Goal: Task Accomplishment & Management: Manage account settings

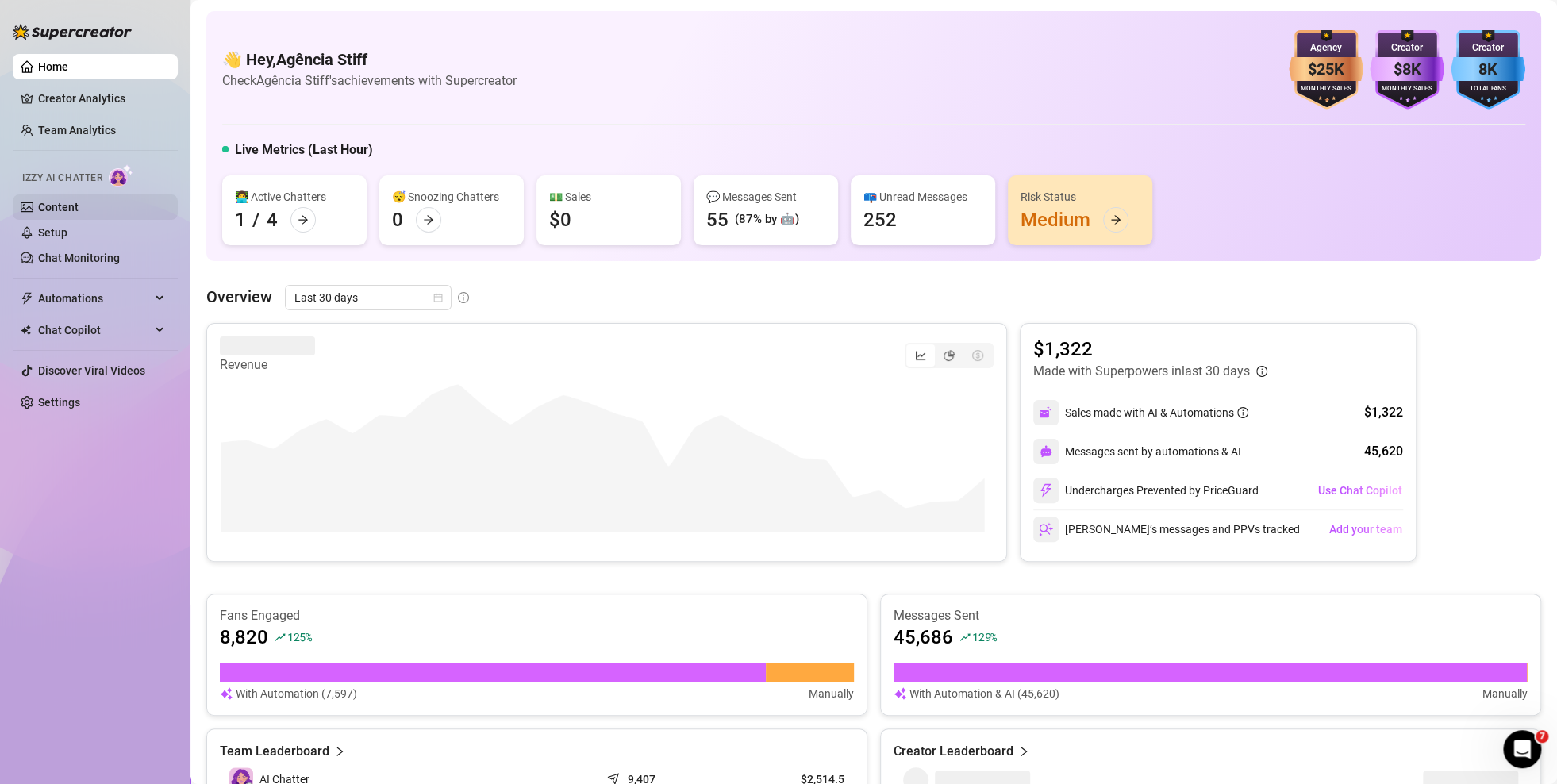
click at [65, 208] on link "Content" at bounding box center [58, 207] width 40 height 13
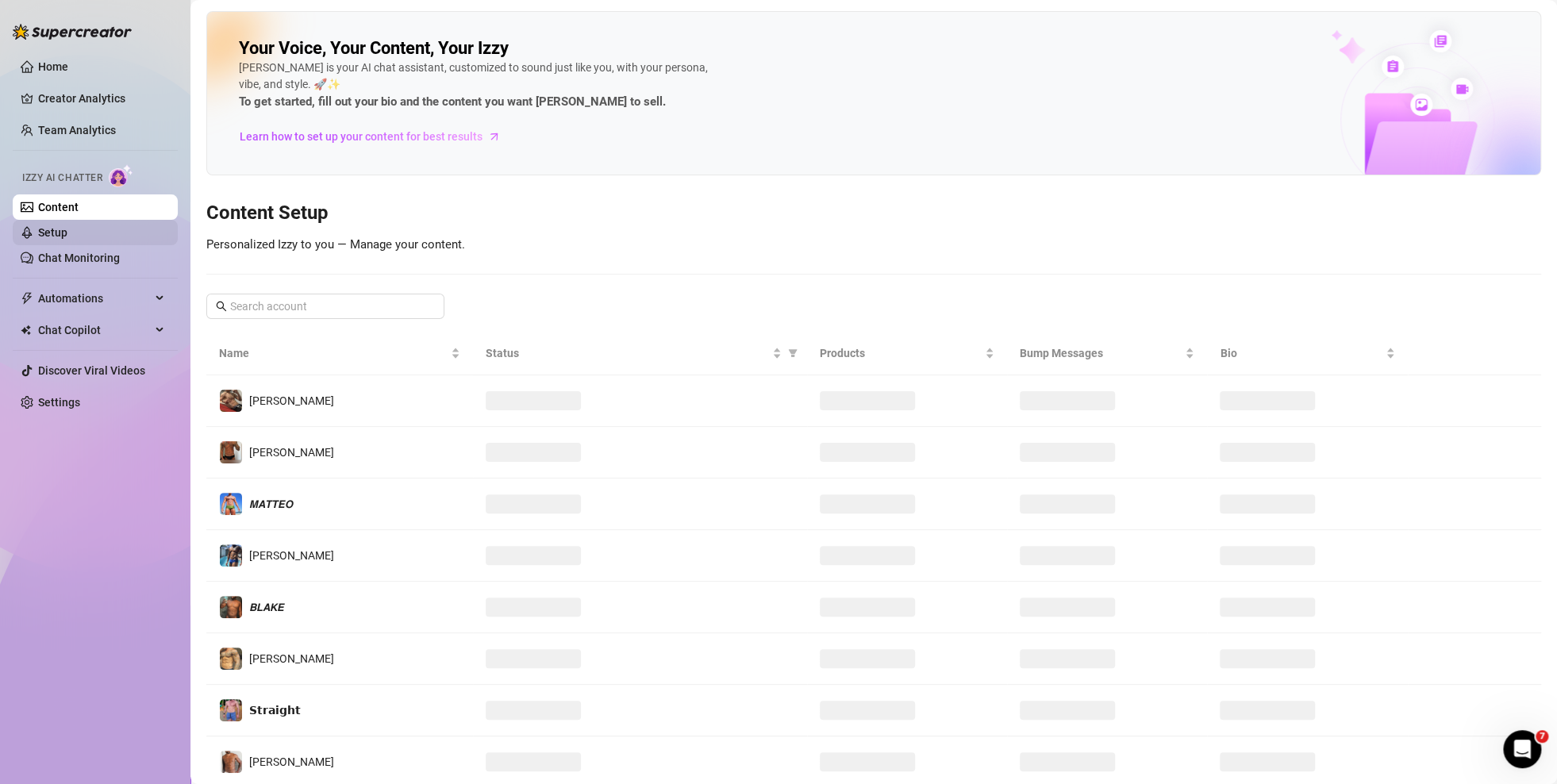
click at [62, 231] on link "Setup" at bounding box center [52, 233] width 29 height 13
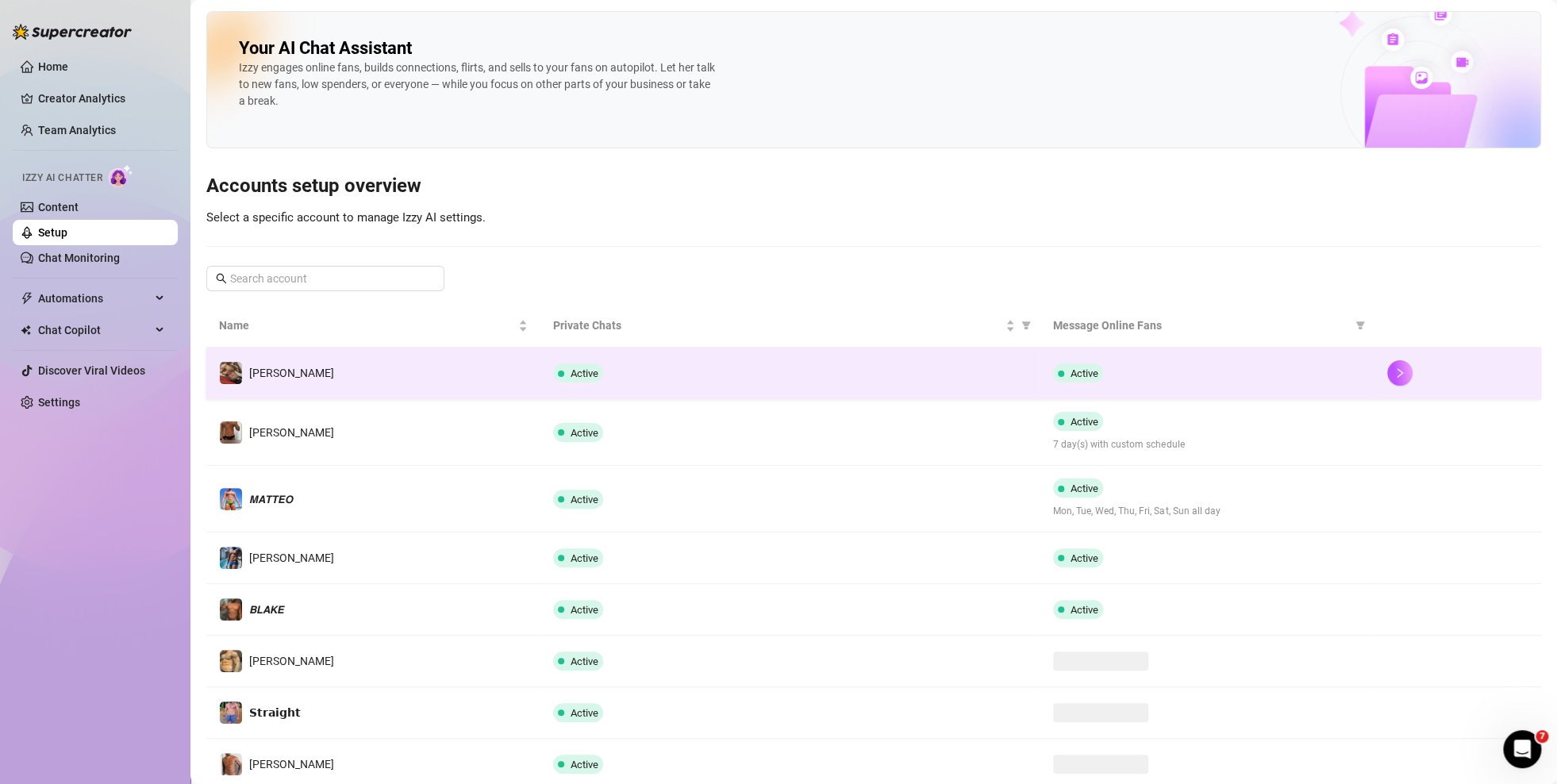
click at [415, 376] on td "[PERSON_NAME]" at bounding box center [374, 373] width 335 height 51
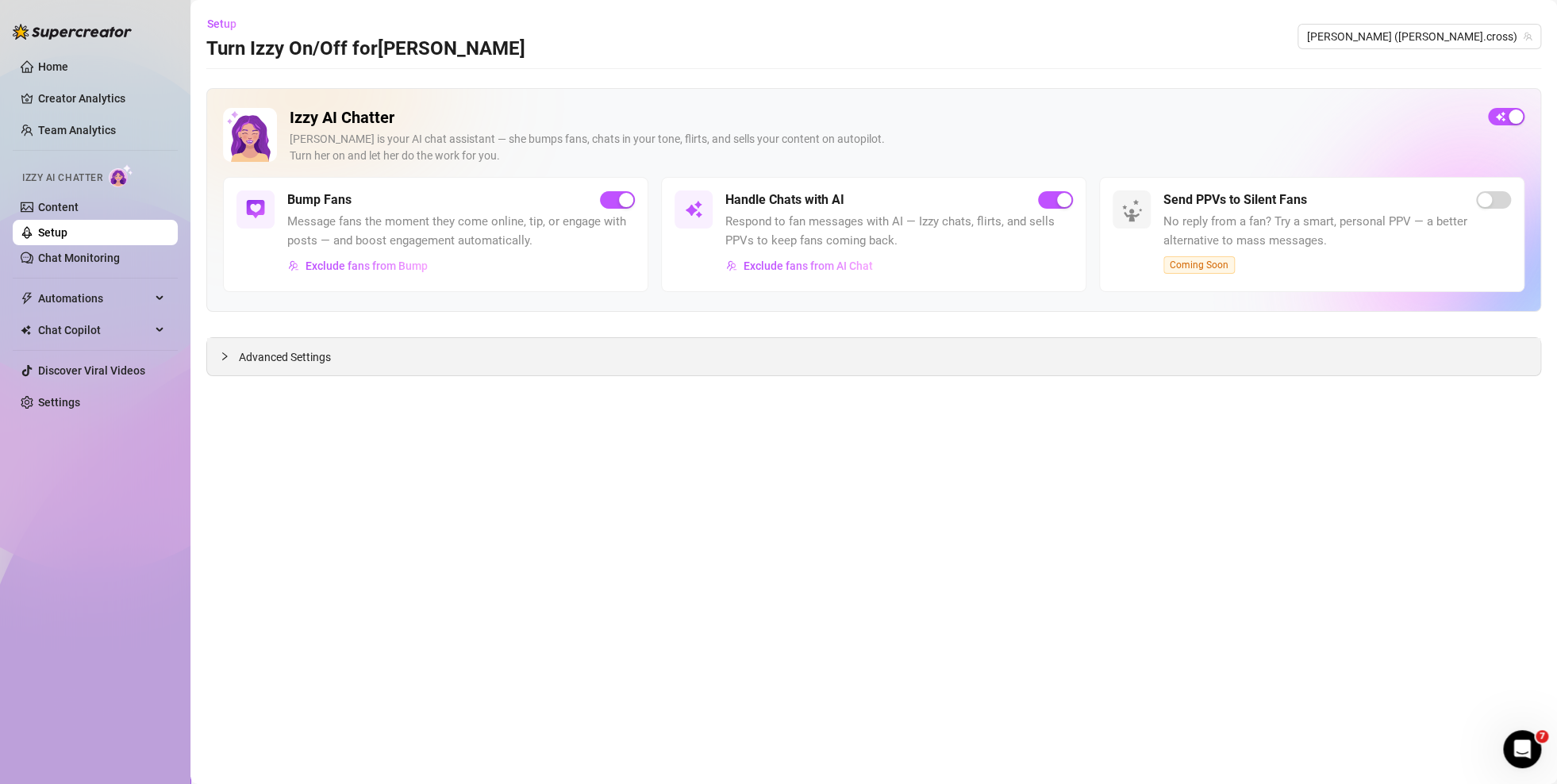
click at [687, 363] on div "Advanced Settings" at bounding box center [873, 357] width 1334 height 38
click at [288, 360] on span "Advanced Settings" at bounding box center [285, 357] width 92 height 17
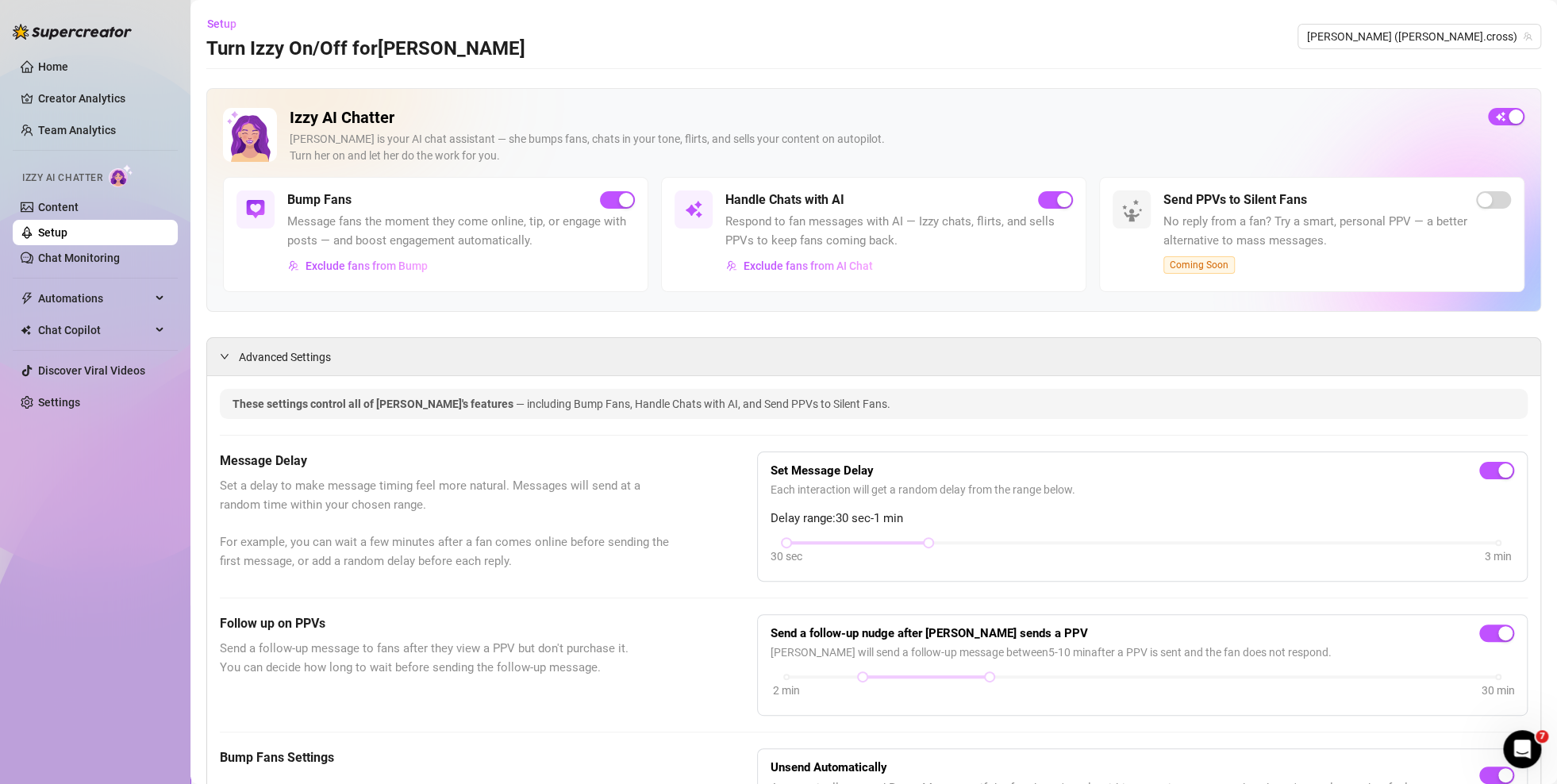
click at [67, 235] on link "Setup" at bounding box center [52, 233] width 29 height 13
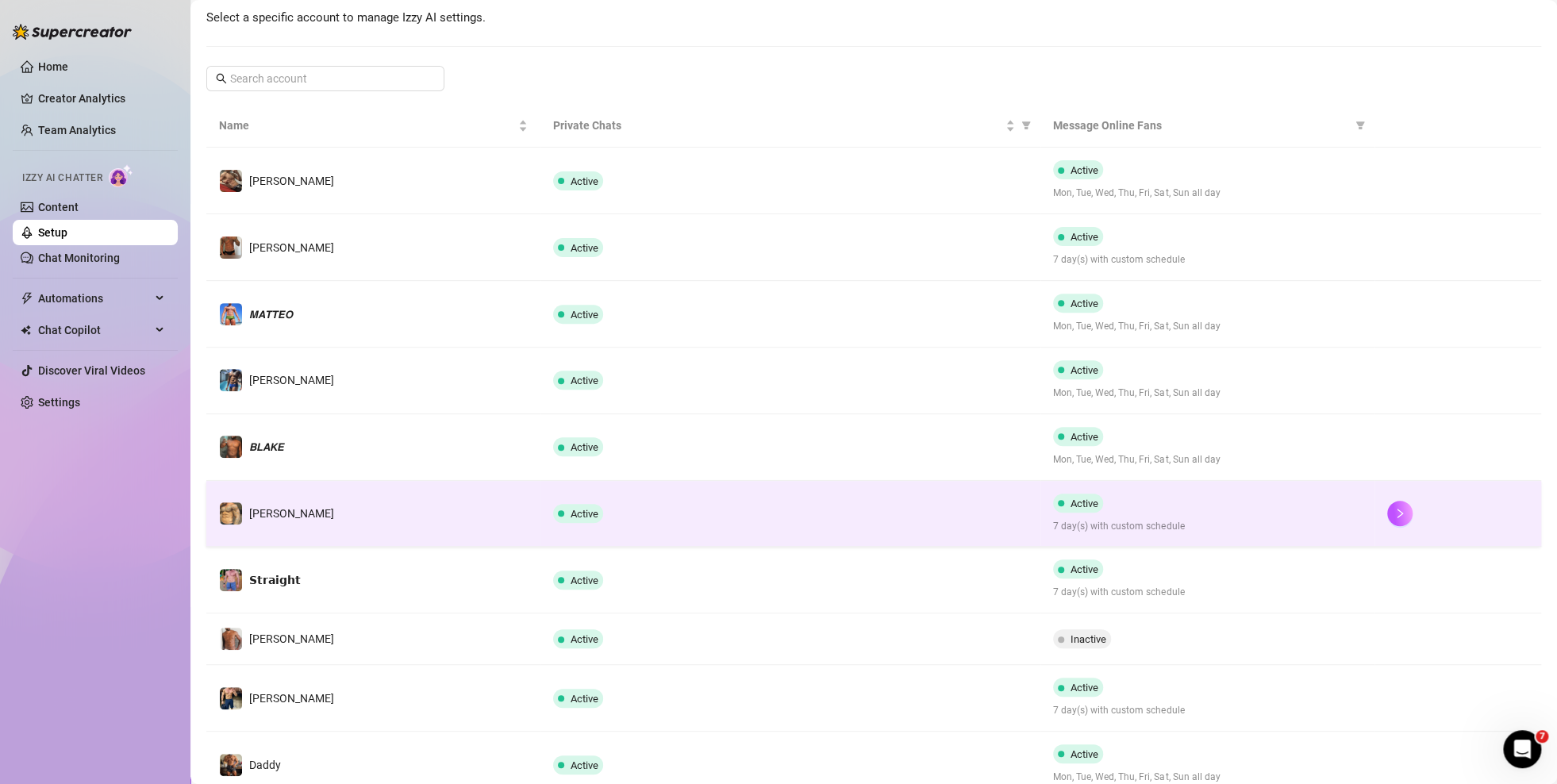
scroll to position [304, 0]
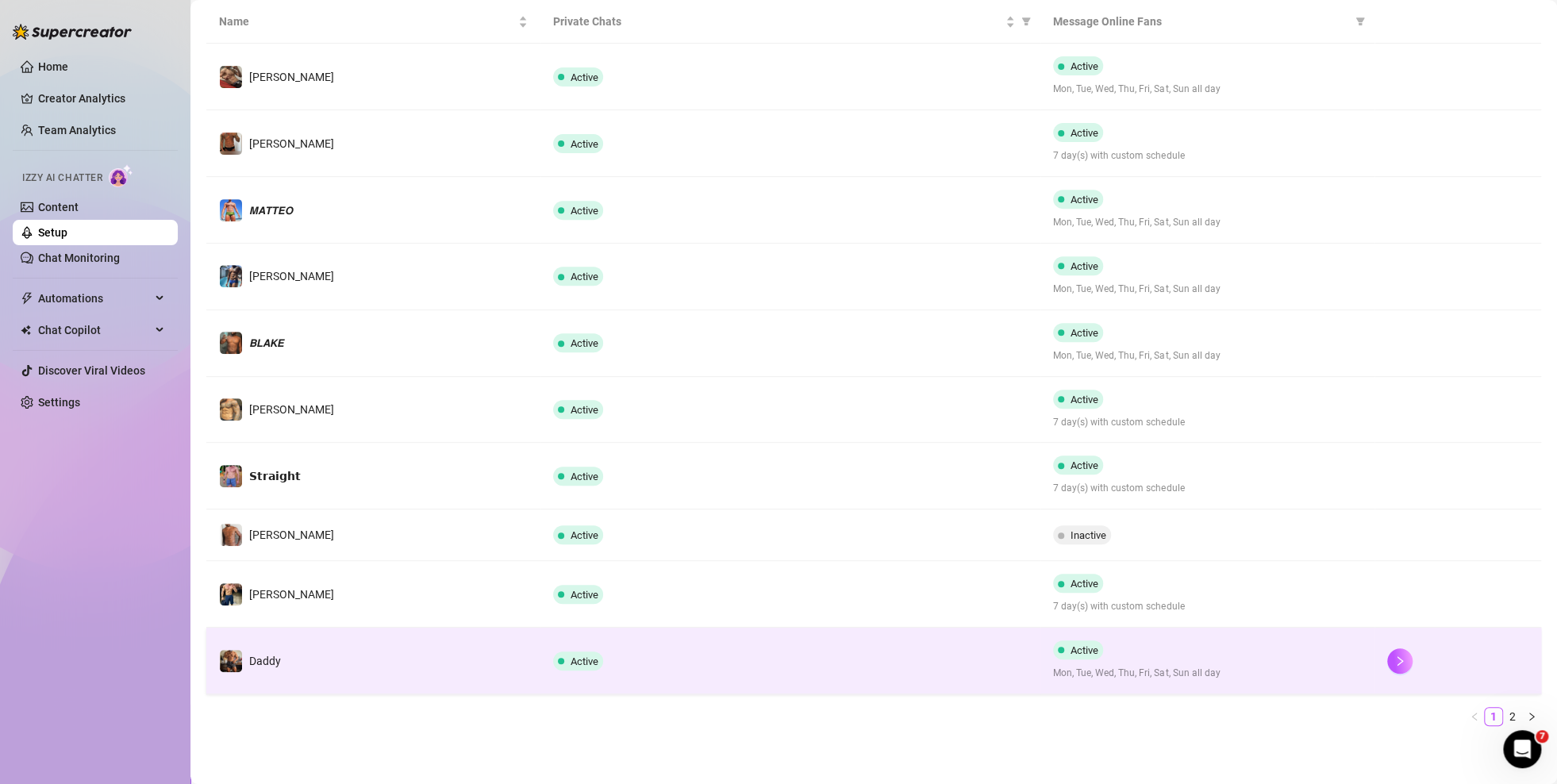
click at [409, 632] on td "Daddy" at bounding box center [374, 661] width 335 height 67
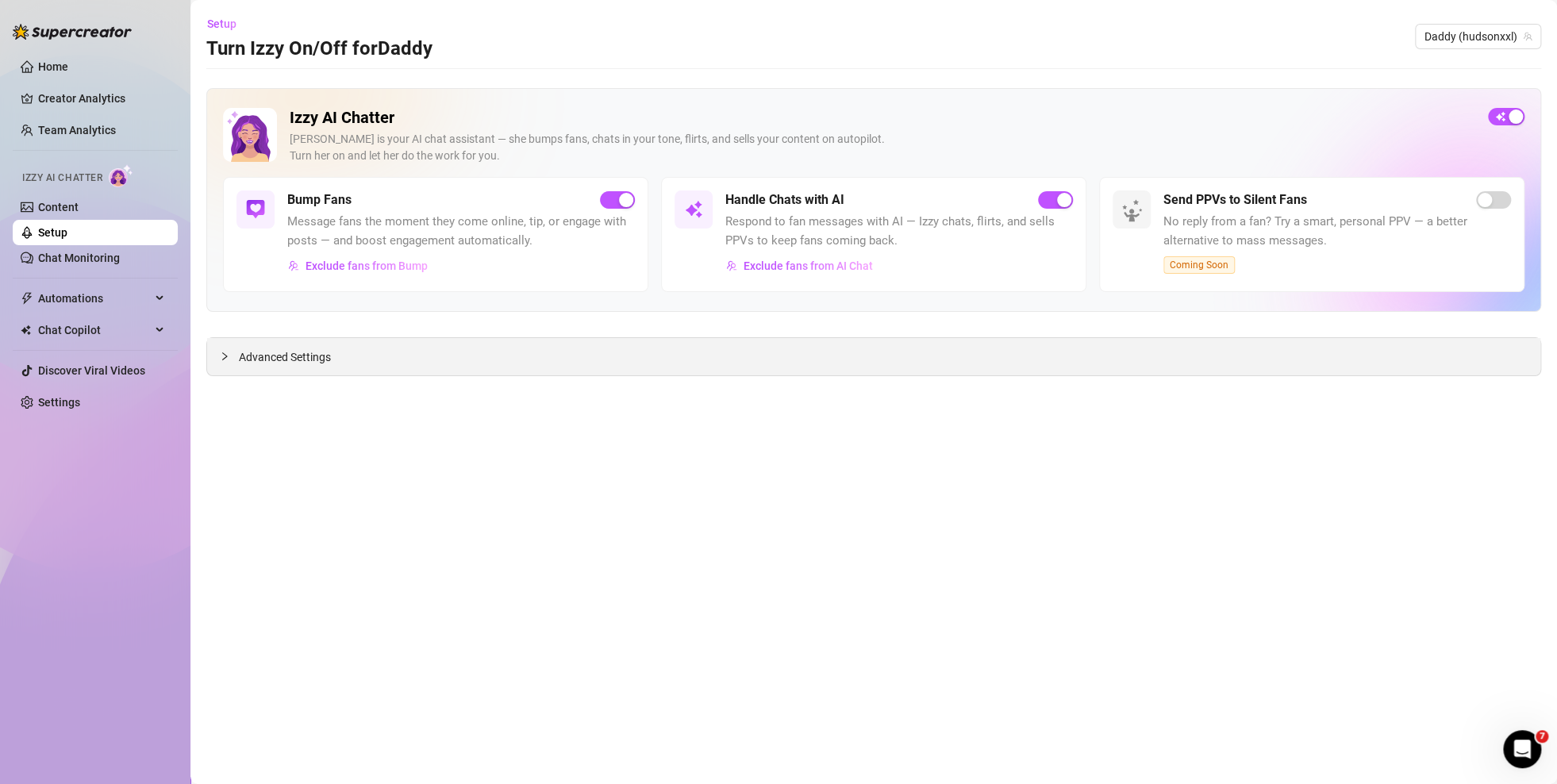
click at [438, 363] on div "Advanced Settings" at bounding box center [873, 357] width 1334 height 38
click at [316, 353] on span "Advanced Settings" at bounding box center [285, 357] width 92 height 17
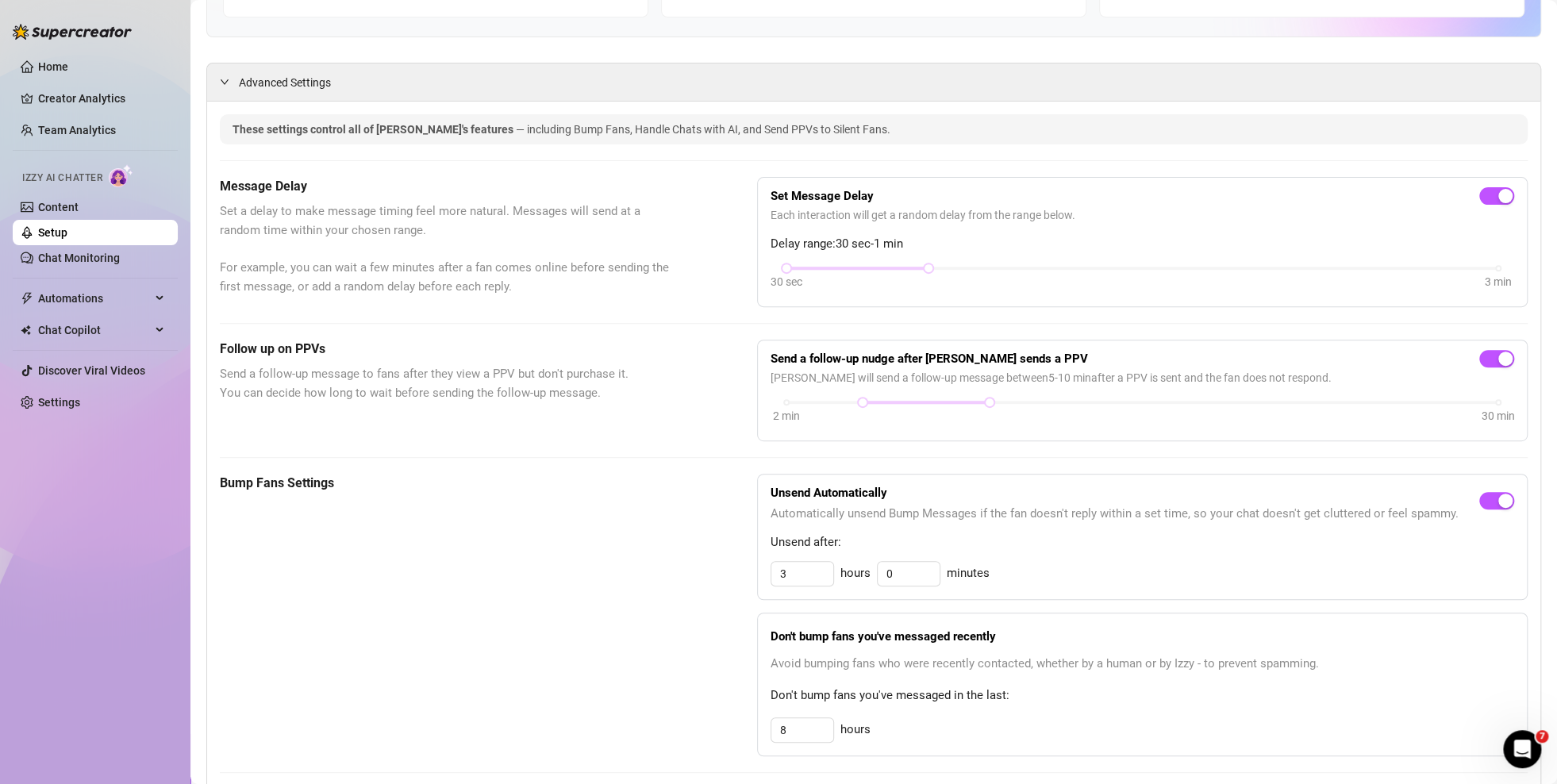
scroll to position [476, 0]
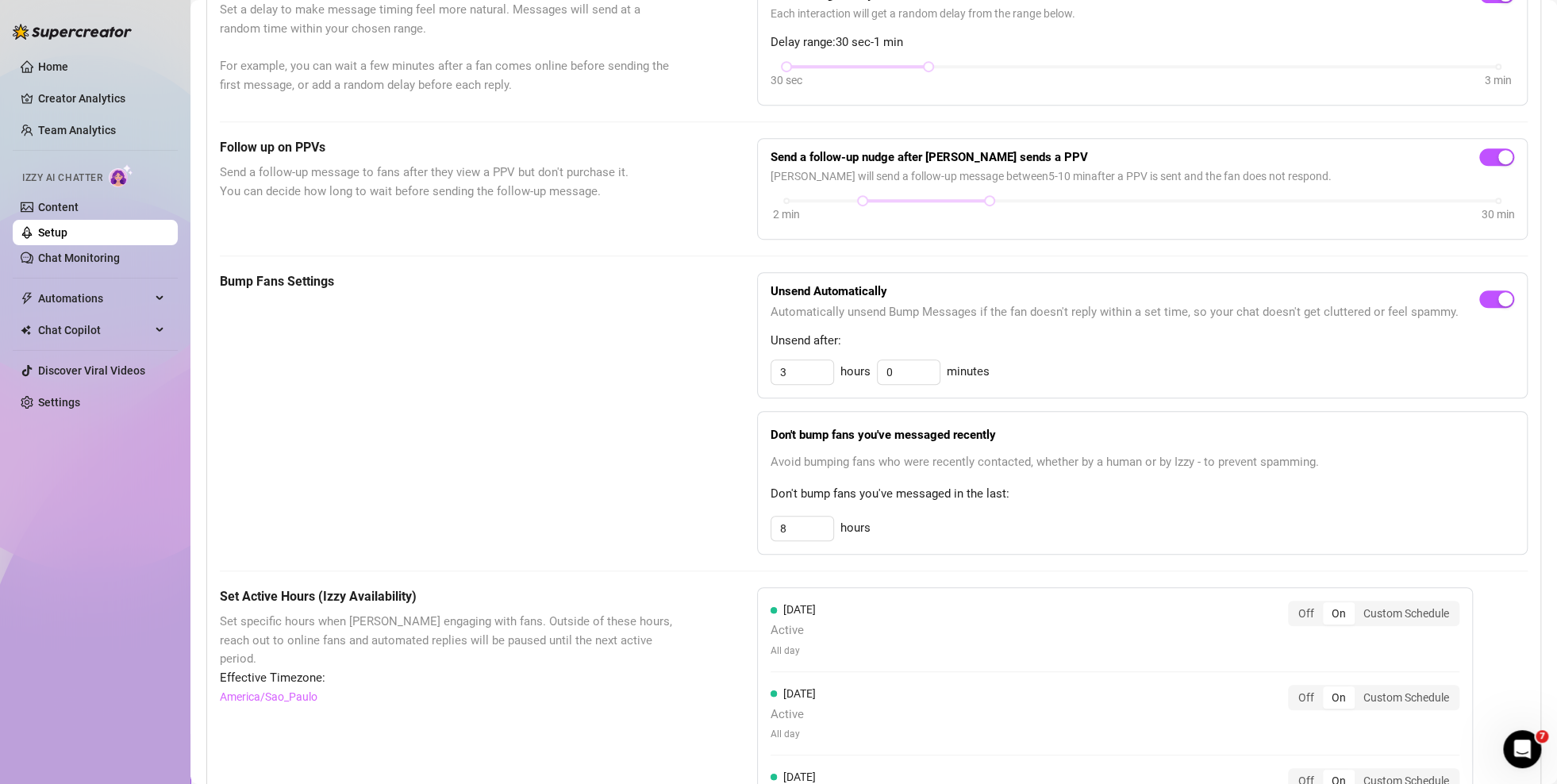
click at [67, 234] on link "Setup" at bounding box center [52, 233] width 29 height 13
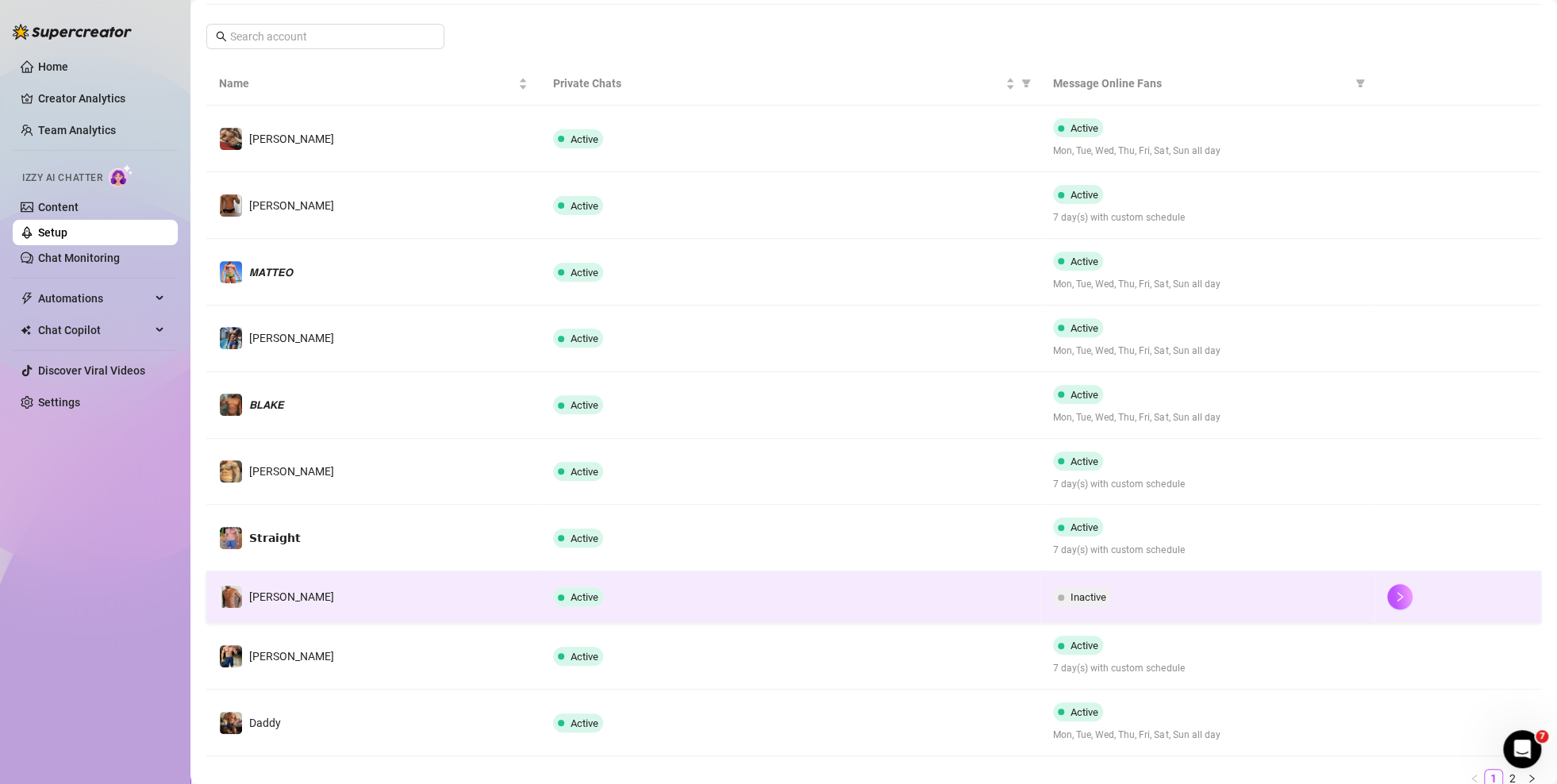
scroll to position [304, 0]
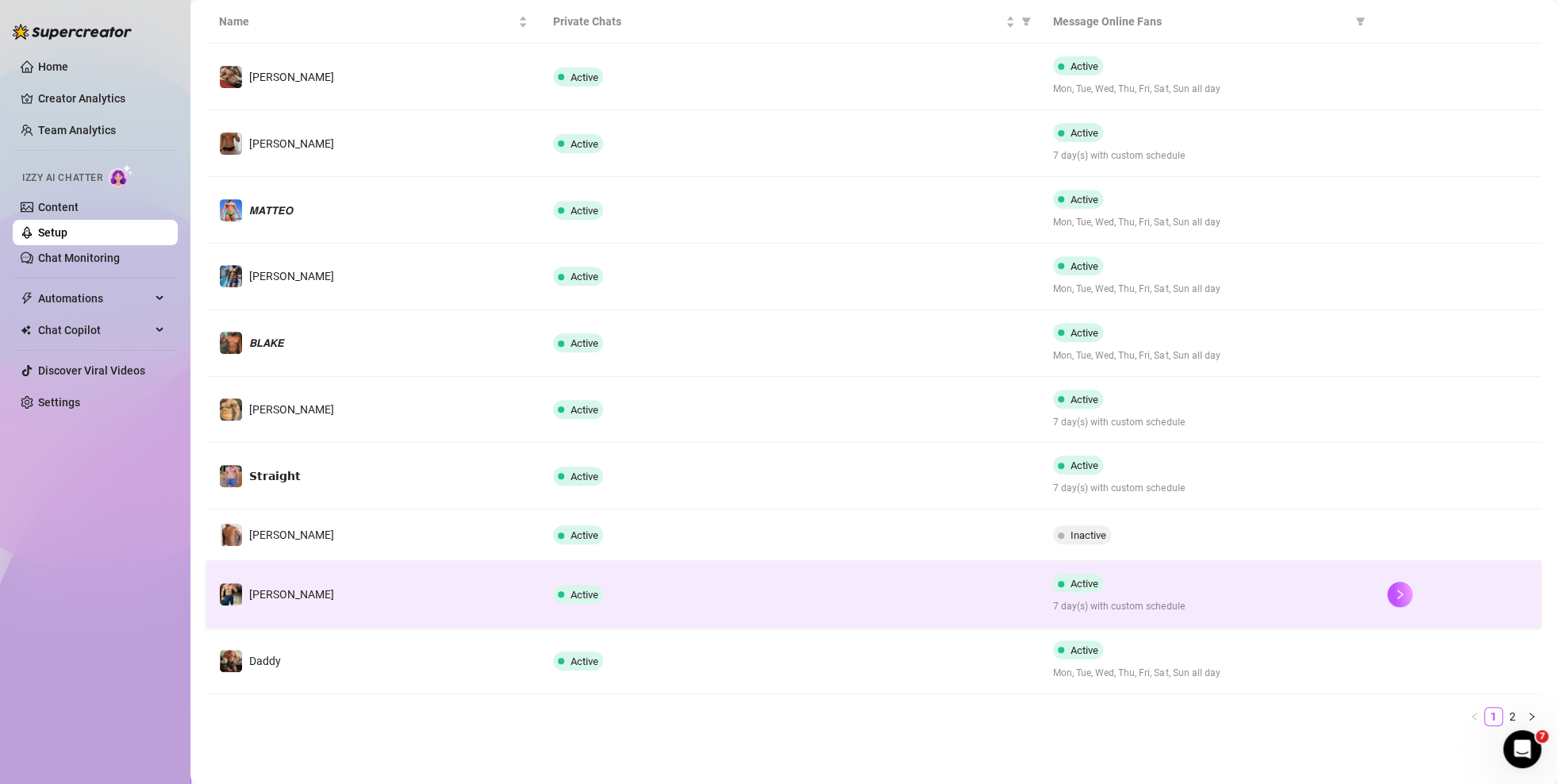
click at [452, 567] on td "[PERSON_NAME]" at bounding box center [374, 595] width 335 height 67
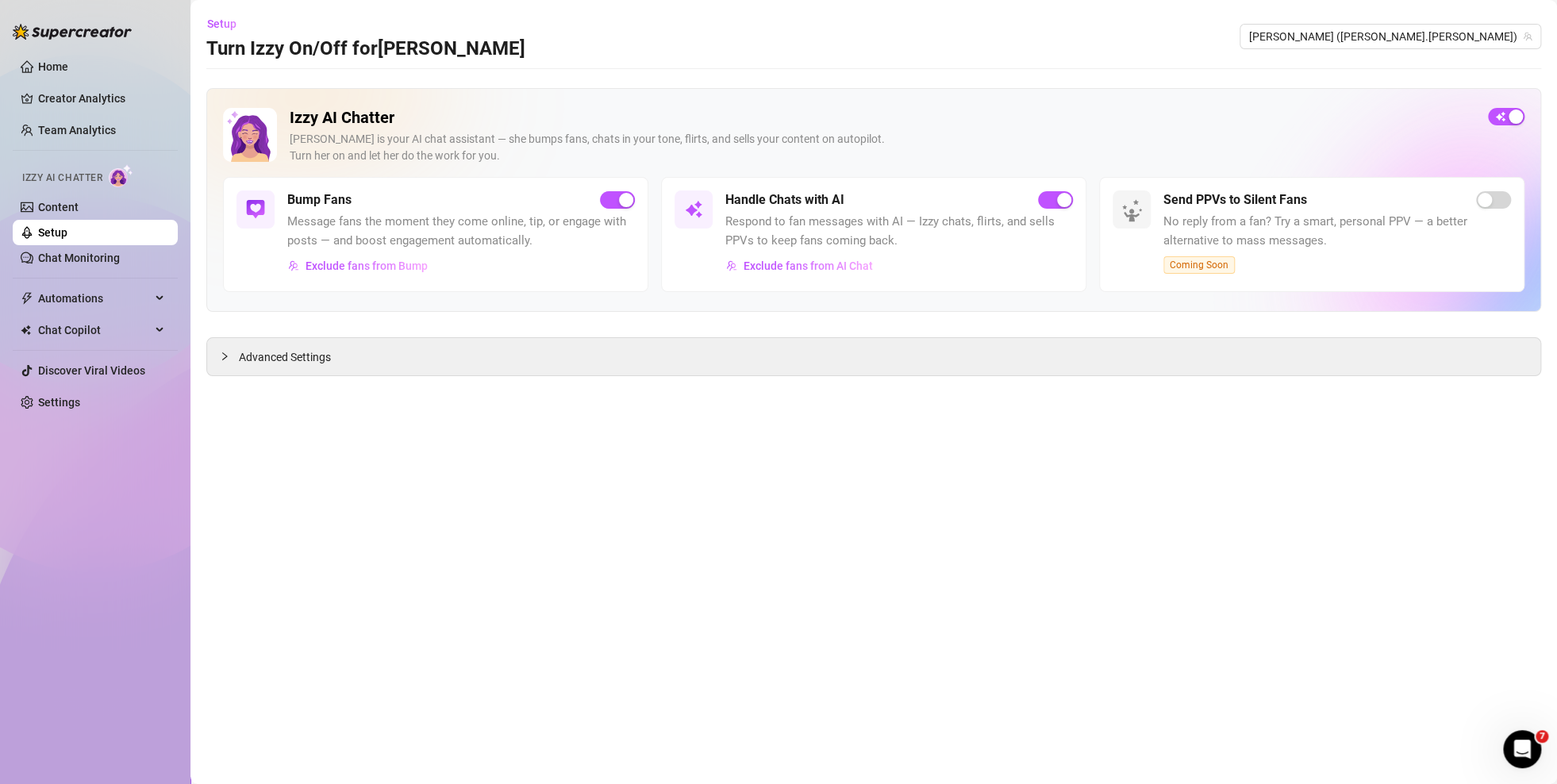
click at [67, 233] on link "Setup" at bounding box center [52, 233] width 29 height 13
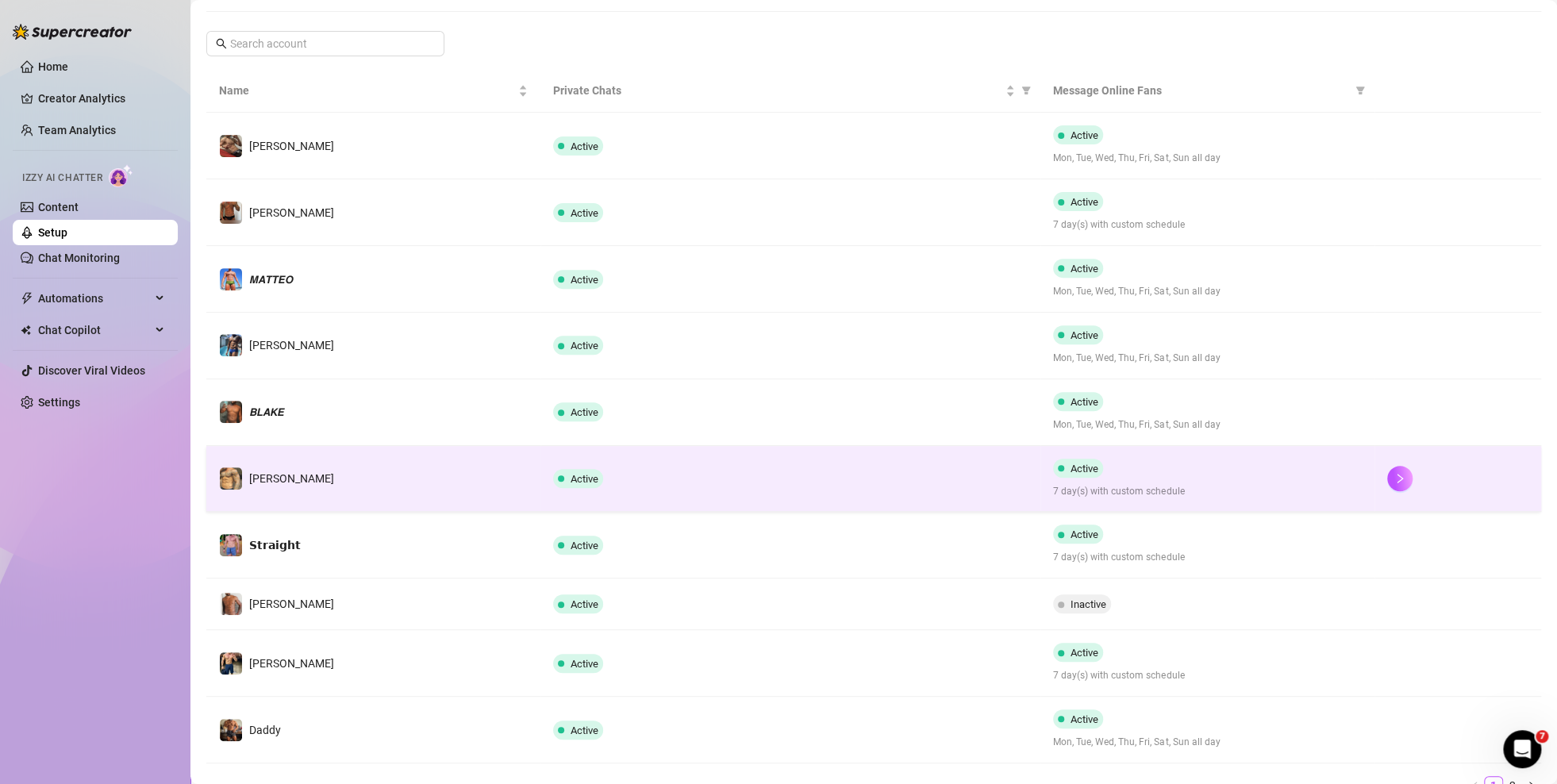
scroll to position [238, 0]
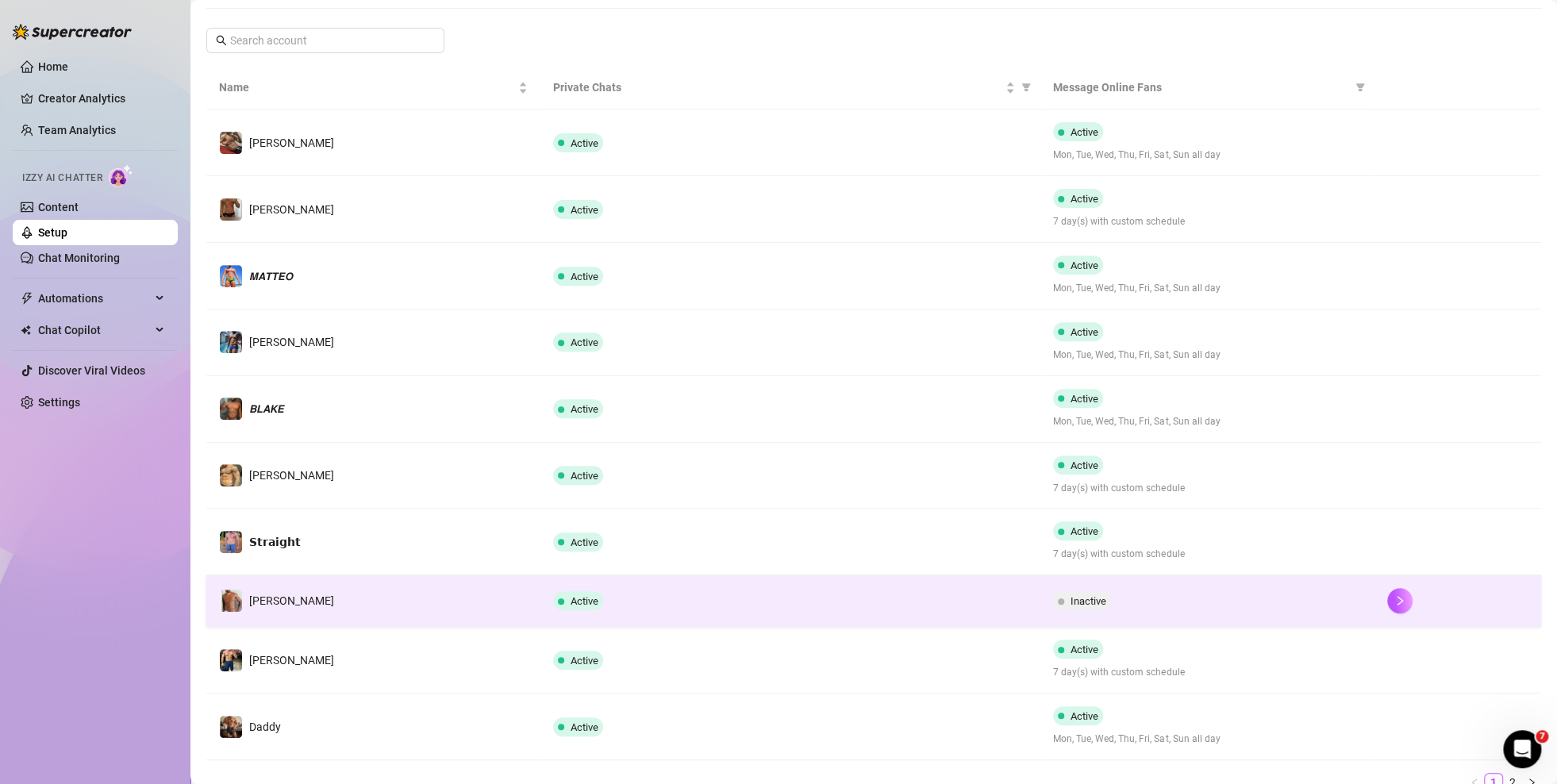
click at [354, 581] on td "[PERSON_NAME]" at bounding box center [374, 601] width 335 height 51
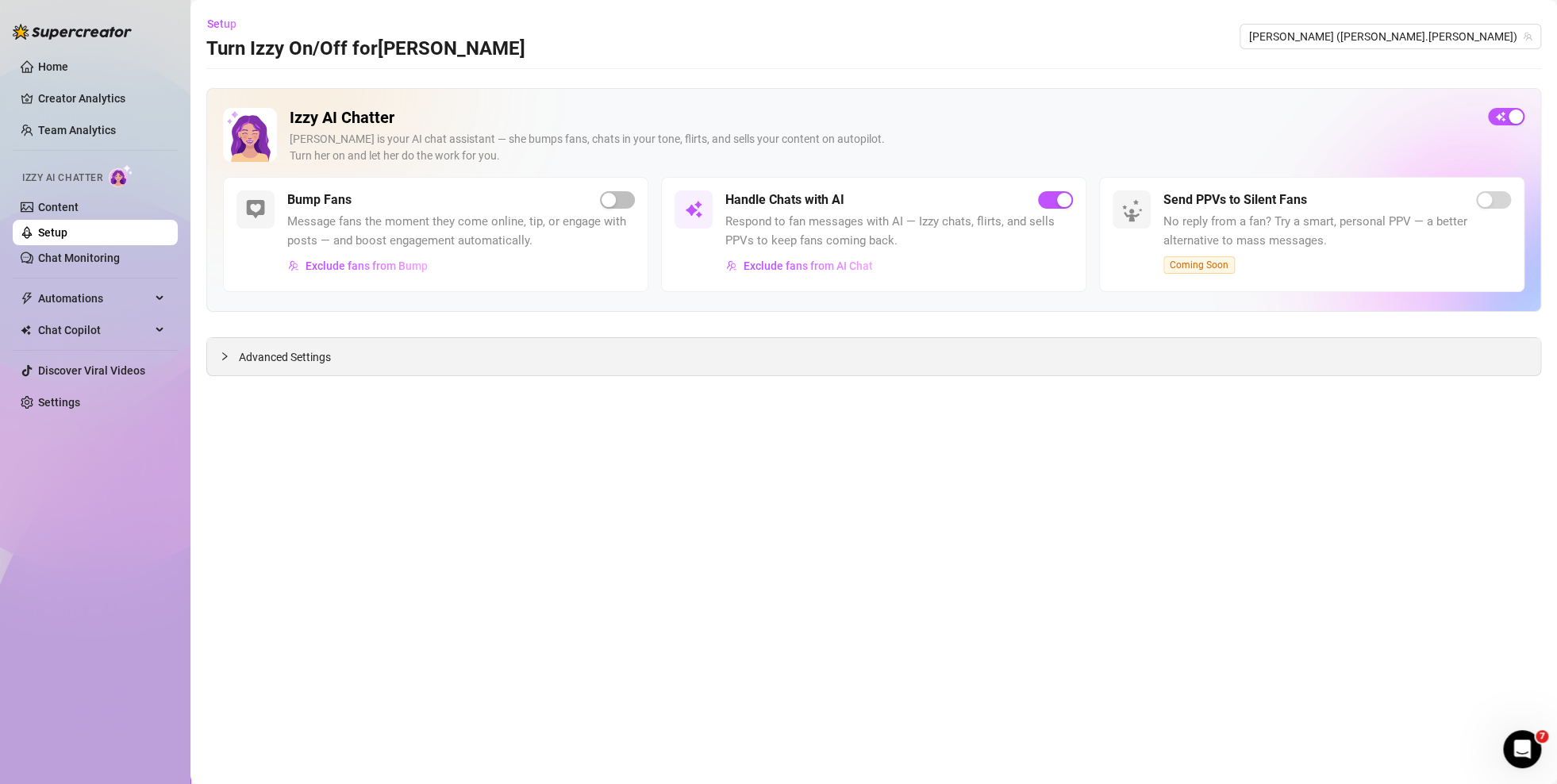
click at [307, 354] on span "Advanced Settings" at bounding box center [285, 357] width 92 height 17
